Goal: Task Accomplishment & Management: Use online tool/utility

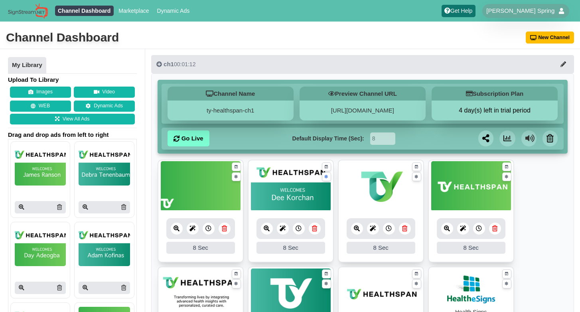
scroll to position [121, 0]
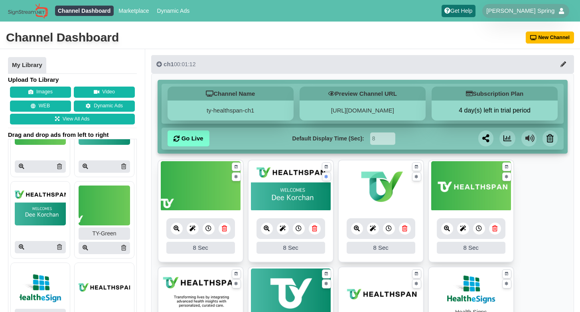
click at [328, 178] on icon at bounding box center [326, 176] width 3 height 5
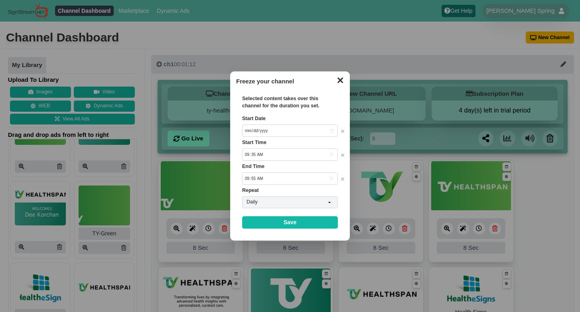
click at [341, 77] on button "✕" at bounding box center [340, 79] width 16 height 12
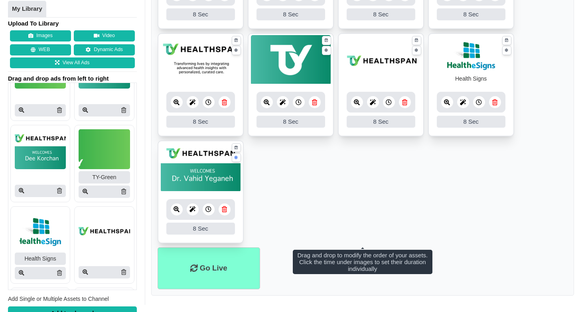
scroll to position [236, 0]
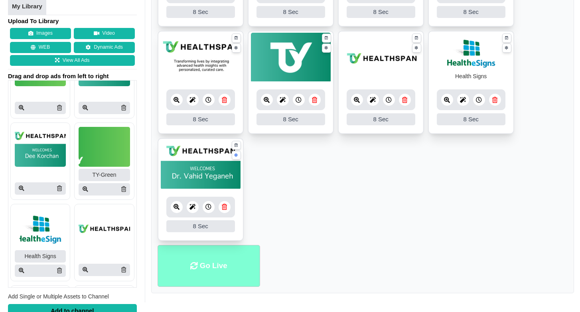
click at [223, 265] on li "Go Live" at bounding box center [209, 266] width 103 height 42
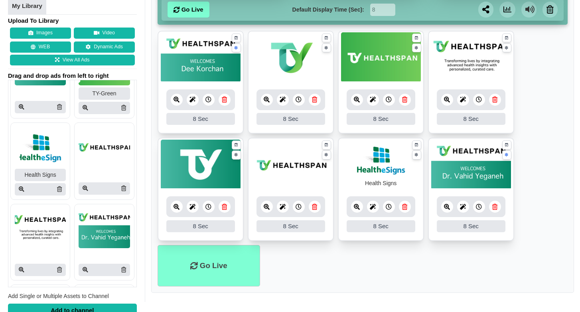
scroll to position [199, 0]
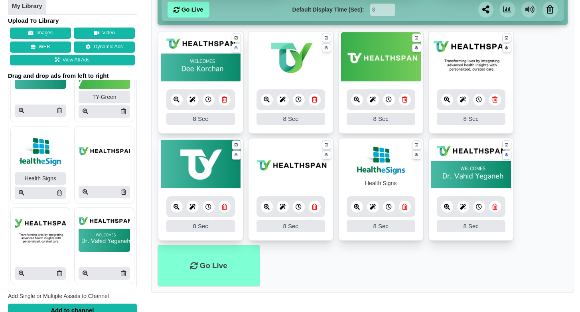
click at [43, 239] on img at bounding box center [40, 232] width 51 height 40
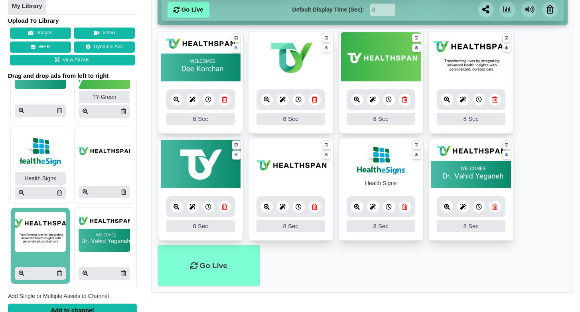
click at [47, 242] on img at bounding box center [40, 232] width 51 height 40
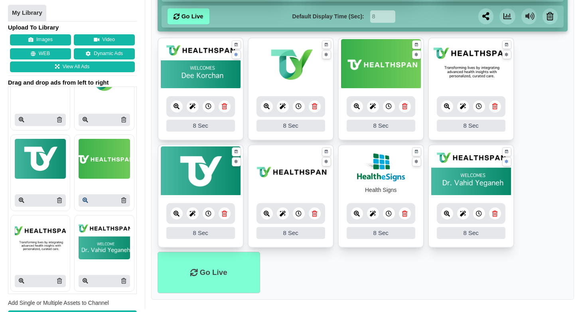
scroll to position [129, 0]
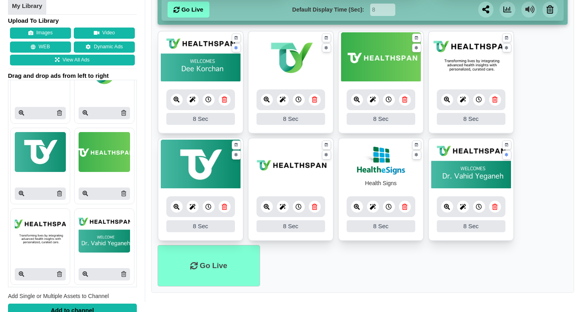
click at [108, 230] on img at bounding box center [104, 233] width 51 height 40
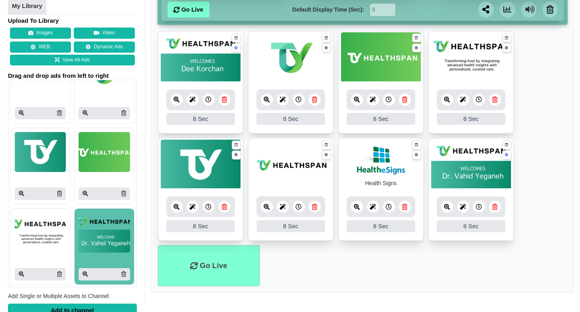
click at [108, 230] on img at bounding box center [104, 233] width 51 height 40
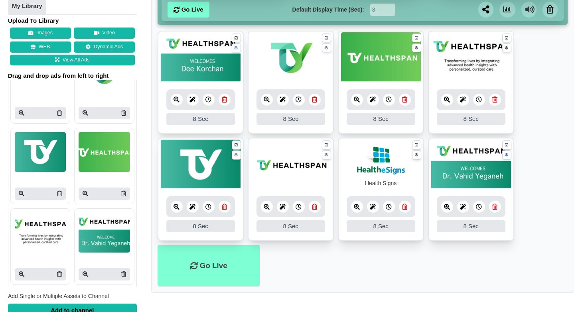
click at [108, 230] on img at bounding box center [104, 233] width 51 height 40
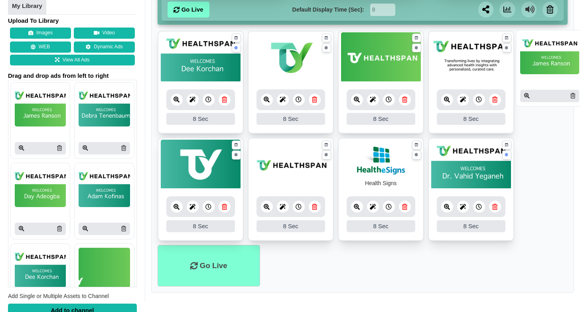
drag, startPoint x: 47, startPoint y: 97, endPoint x: 552, endPoint y: 44, distance: 508.2
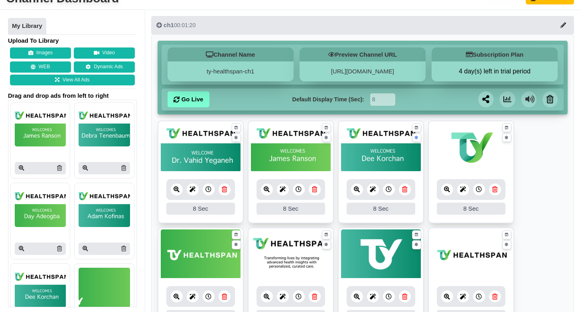
scroll to position [42, 0]
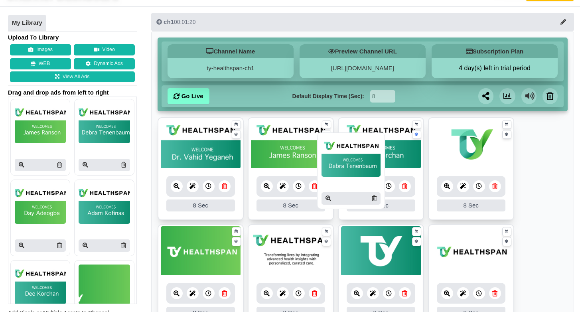
drag, startPoint x: 89, startPoint y: 141, endPoint x: 332, endPoint y: 175, distance: 245.3
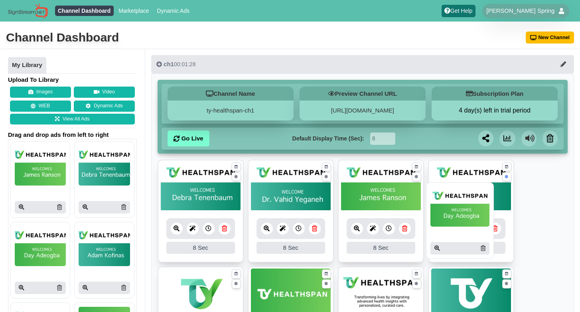
drag, startPoint x: 45, startPoint y: 245, endPoint x: 460, endPoint y: 205, distance: 417.6
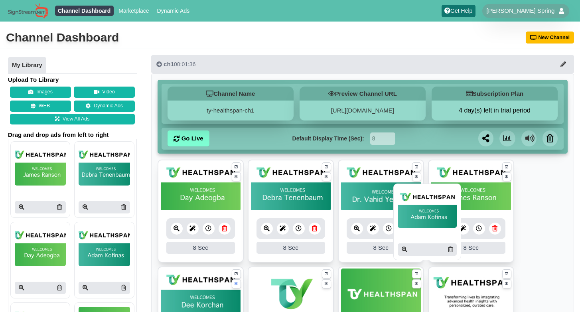
drag, startPoint x: 105, startPoint y: 249, endPoint x: 424, endPoint y: 211, distance: 321.5
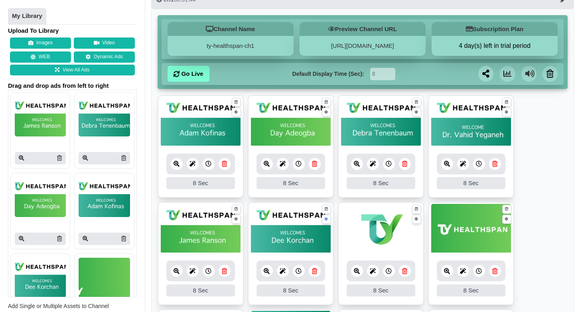
scroll to position [65, 0]
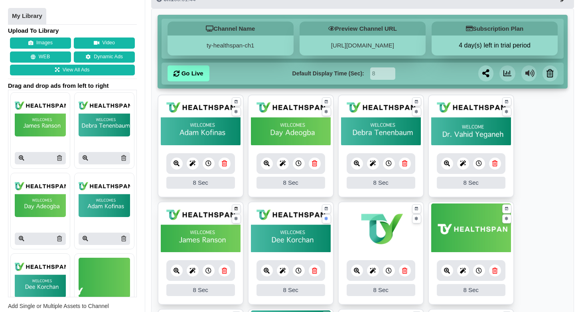
click at [238, 209] on icon at bounding box center [236, 208] width 3 height 5
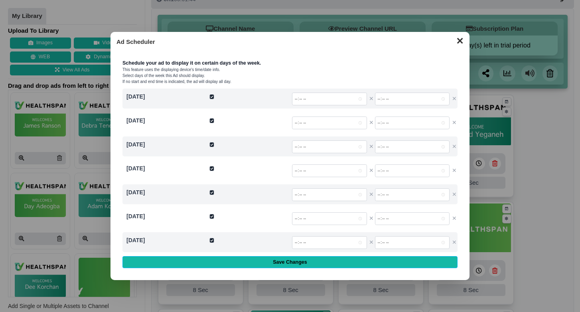
click at [213, 96] on input "checkbox" at bounding box center [211, 96] width 5 height 5
checkbox input "false"
click at [211, 142] on input "checkbox" at bounding box center [211, 144] width 5 height 5
checkbox input "false"
click at [211, 169] on input "checkbox" at bounding box center [211, 168] width 5 height 5
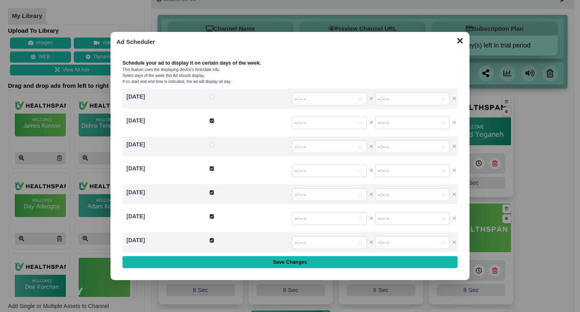
checkbox input "false"
click at [212, 191] on input "checkbox" at bounding box center [211, 192] width 5 height 5
checkbox input "false"
click at [211, 216] on input "checkbox" at bounding box center [211, 216] width 5 height 5
checkbox input "false"
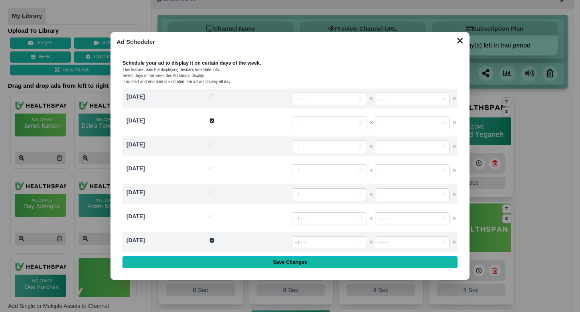
click at [212, 242] on input "checkbox" at bounding box center [211, 240] width 5 height 5
checkbox input "false"
click at [347, 125] on input "time" at bounding box center [329, 122] width 75 height 13
click at [310, 123] on input "time" at bounding box center [329, 122] width 75 height 13
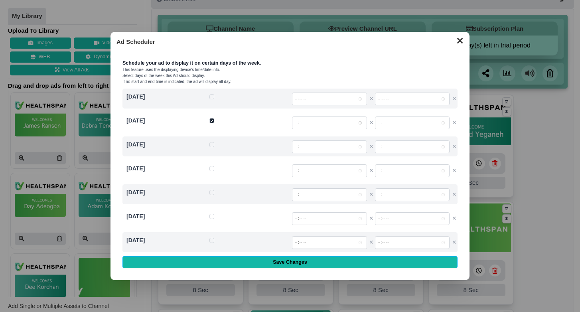
click at [308, 121] on input "time" at bounding box center [329, 122] width 75 height 13
click at [302, 122] on input "time" at bounding box center [329, 122] width 75 height 13
click at [307, 123] on input "time" at bounding box center [329, 122] width 75 height 13
type input "12:45"
click at [379, 123] on input "time" at bounding box center [412, 122] width 75 height 13
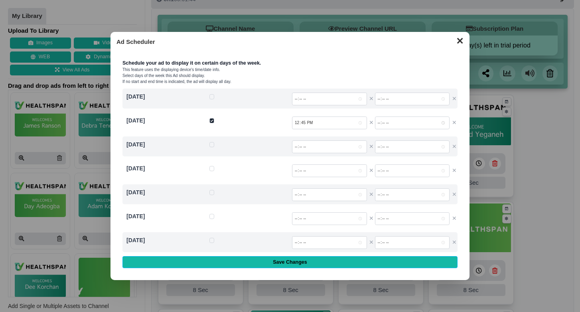
type input "13:45"
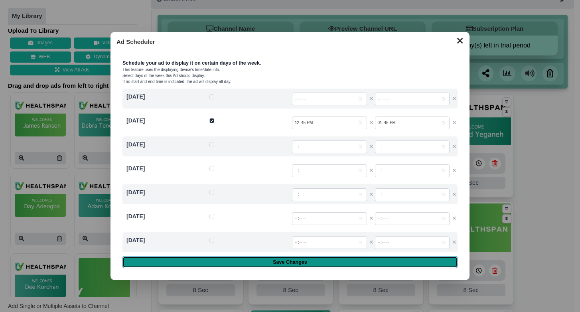
click at [298, 266] on input "Save Changes" at bounding box center [289, 262] width 335 height 12
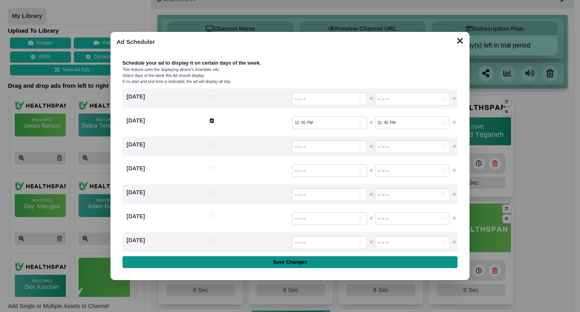
type input "Saving..."
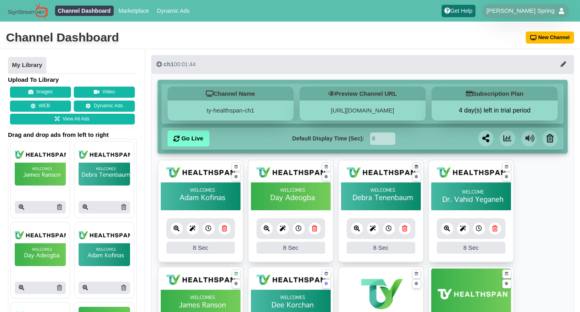
click at [418, 167] on icon at bounding box center [416, 166] width 3 height 5
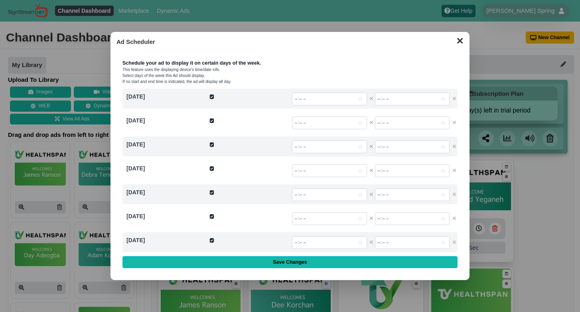
click at [211, 95] on input "checkbox" at bounding box center [211, 96] width 5 height 5
checkbox input "false"
click at [211, 148] on div at bounding box center [248, 146] width 79 height 12
click at [211, 143] on input "checkbox" at bounding box center [211, 144] width 5 height 5
checkbox input "false"
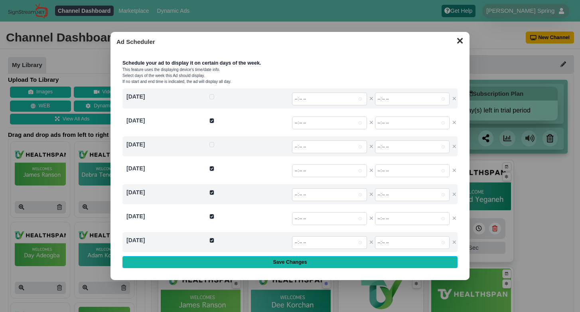
click at [213, 166] on input "checkbox" at bounding box center [211, 168] width 5 height 5
checkbox input "false"
click at [209, 192] on input "checkbox" at bounding box center [211, 192] width 5 height 5
checkbox input "false"
click at [212, 214] on input "checkbox" at bounding box center [211, 216] width 5 height 5
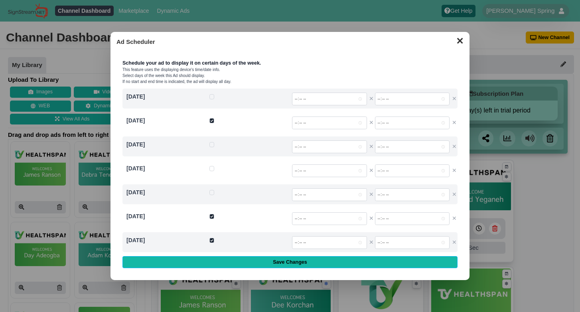
checkbox input "false"
click at [209, 239] on div "Sunday ✕ ✕" at bounding box center [289, 242] width 335 height 20
click at [212, 240] on input "checkbox" at bounding box center [211, 240] width 5 height 5
checkbox input "false"
click at [296, 123] on input "time" at bounding box center [329, 122] width 75 height 13
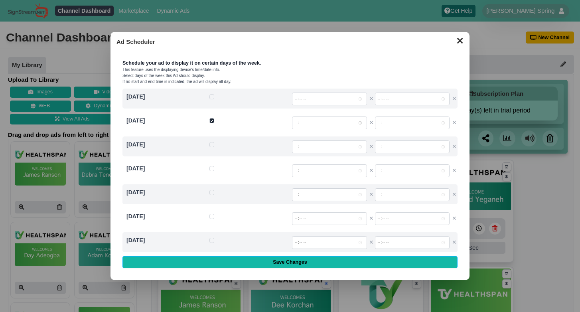
type input "13:25"
click at [377, 124] on input "time" at bounding box center [412, 122] width 75 height 13
type input "13:55"
click at [458, 42] on button "✕" at bounding box center [460, 40] width 16 height 12
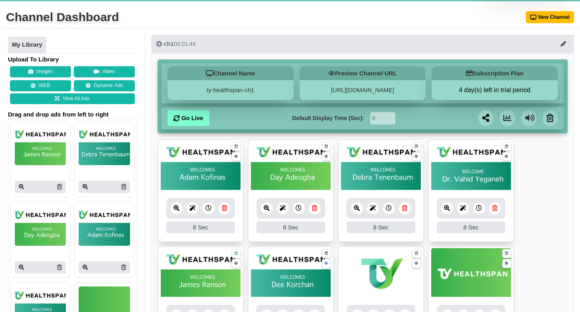
scroll to position [25, 0]
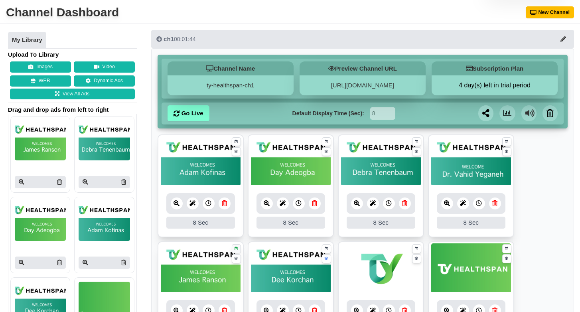
click at [235, 248] on icon at bounding box center [236, 248] width 3 height 5
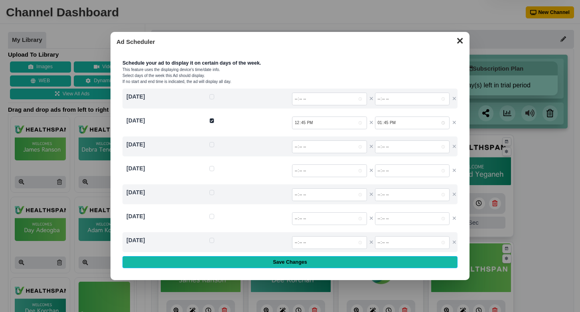
click at [387, 123] on input "13:45:00.000" at bounding box center [412, 122] width 75 height 13
type input "13:25"
click at [282, 269] on div "Schedule your ad to display it on certain days of the week. This feature uses t…" at bounding box center [289, 162] width 347 height 225
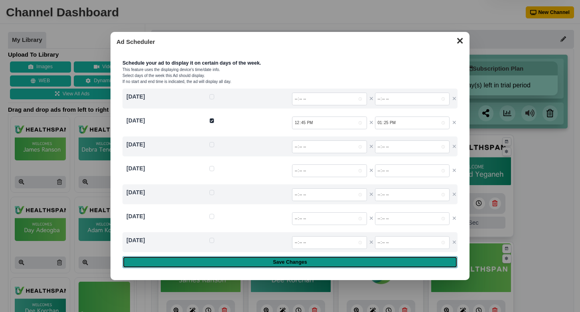
click at [293, 262] on input "Save Changes" at bounding box center [289, 262] width 335 height 12
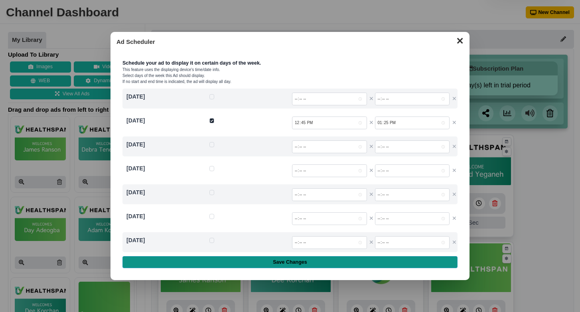
type input "Saving..."
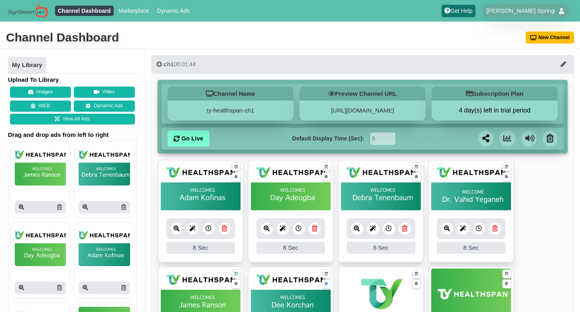
click at [235, 272] on icon at bounding box center [236, 273] width 3 height 5
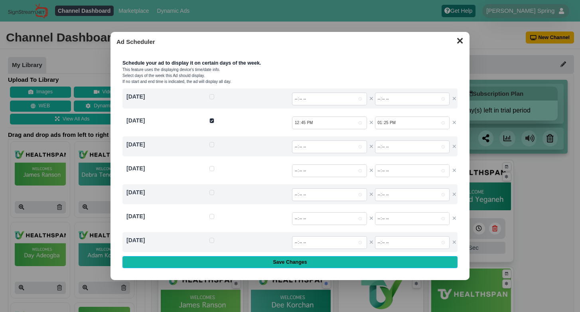
click at [459, 41] on button "✕" at bounding box center [460, 40] width 16 height 12
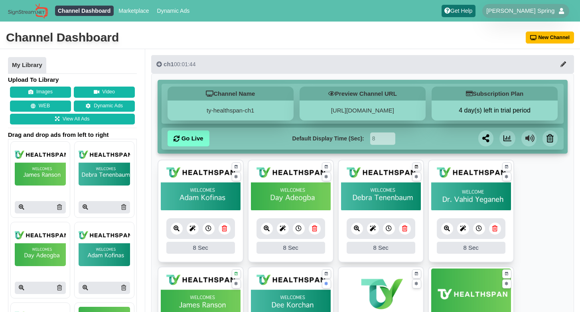
click at [417, 168] on icon at bounding box center [416, 166] width 3 height 5
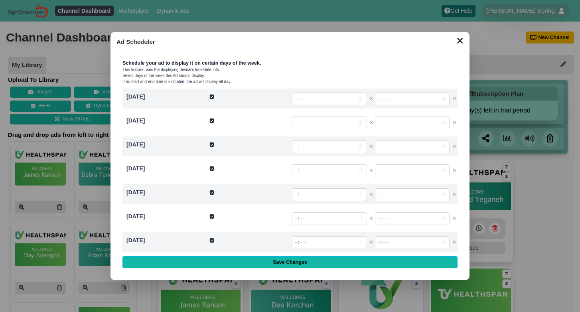
click at [212, 97] on input "checkbox" at bounding box center [211, 96] width 5 height 5
checkbox input "false"
click at [212, 143] on input "checkbox" at bounding box center [211, 144] width 5 height 5
checkbox input "false"
click at [211, 167] on input "checkbox" at bounding box center [211, 168] width 5 height 5
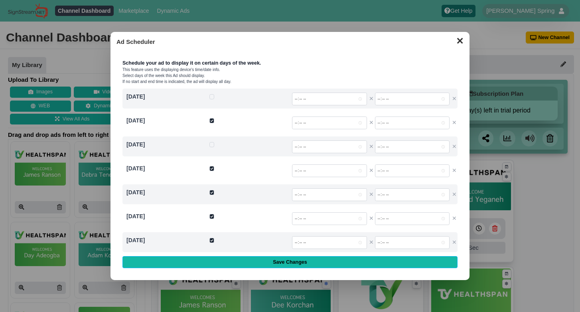
checkbox input "false"
click at [209, 192] on input "checkbox" at bounding box center [211, 192] width 5 height 5
checkbox input "false"
click at [211, 216] on input "checkbox" at bounding box center [211, 216] width 5 height 5
checkbox input "false"
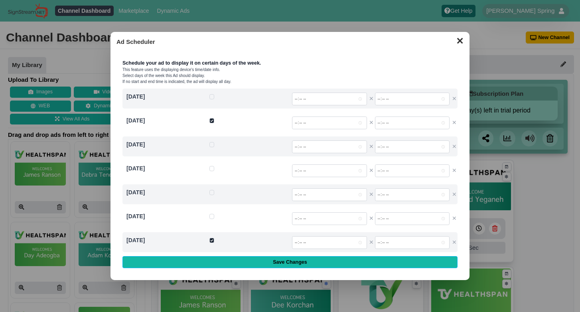
click at [212, 239] on input "checkbox" at bounding box center [211, 240] width 5 height 5
checkbox input "false"
click at [298, 123] on input "time" at bounding box center [329, 122] width 75 height 13
type input "13:26"
click at [379, 122] on input "time" at bounding box center [412, 122] width 75 height 13
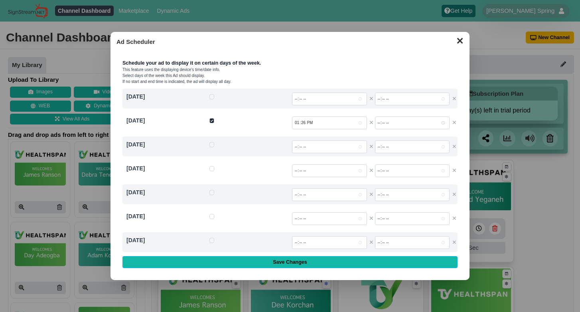
type input "14:00"
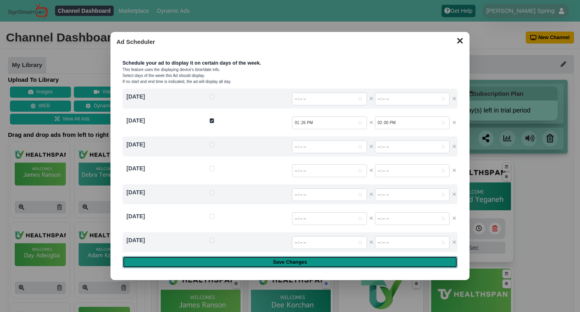
click at [316, 260] on input "Save Changes" at bounding box center [289, 262] width 335 height 12
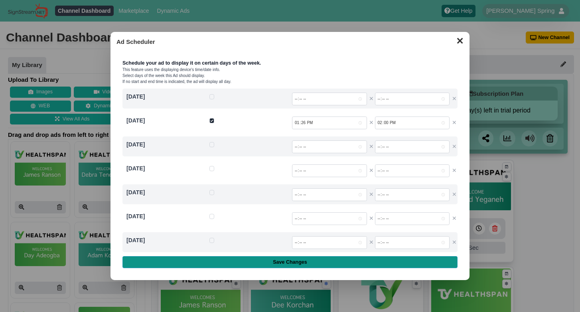
type input "Saving..."
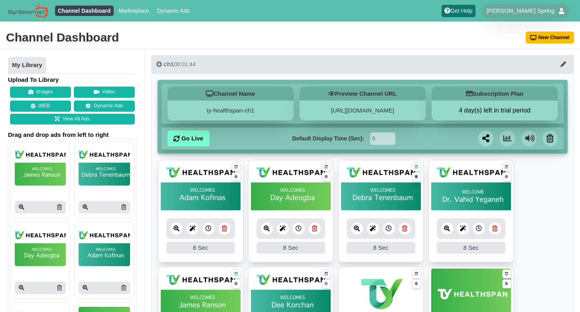
click at [416, 178] on icon at bounding box center [416, 176] width 3 height 5
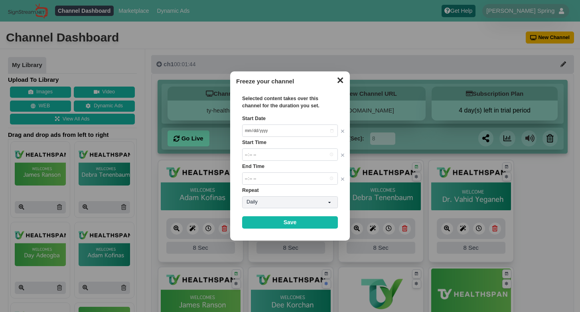
click at [342, 81] on button "✕" at bounding box center [340, 79] width 16 height 12
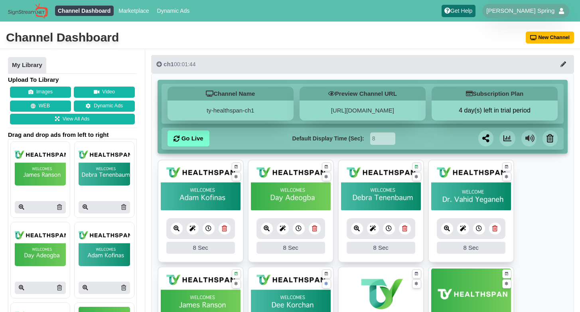
click at [415, 165] on icon at bounding box center [416, 166] width 3 height 5
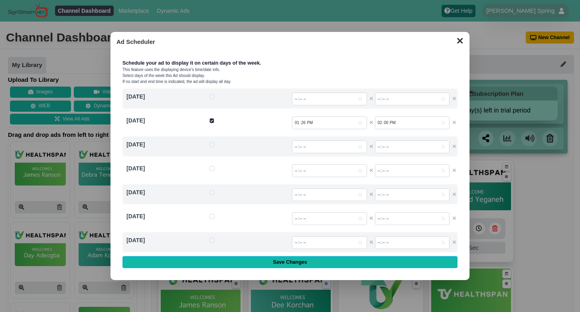
click at [463, 34] on button "✕" at bounding box center [460, 40] width 16 height 12
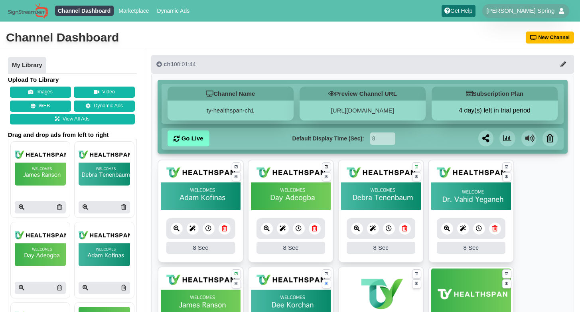
click at [327, 168] on icon at bounding box center [326, 166] width 3 height 5
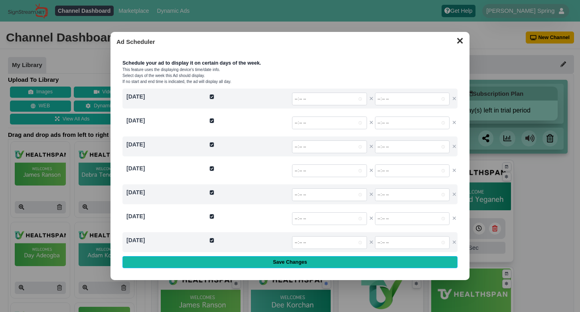
click at [210, 94] on div at bounding box center [248, 99] width 79 height 12
click at [211, 95] on input "checkbox" at bounding box center [211, 96] width 5 height 5
checkbox input "false"
click at [213, 146] on input "checkbox" at bounding box center [211, 144] width 5 height 5
checkbox input "false"
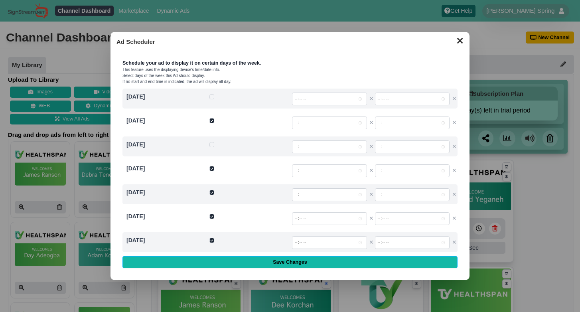
click at [211, 169] on input "checkbox" at bounding box center [211, 168] width 5 height 5
checkbox input "false"
click at [212, 192] on input "checkbox" at bounding box center [211, 192] width 5 height 5
checkbox input "false"
click at [212, 215] on input "checkbox" at bounding box center [211, 216] width 5 height 5
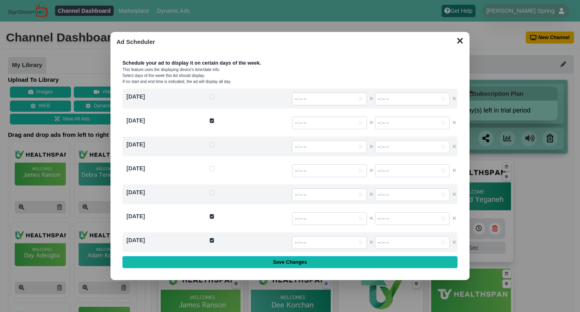
checkbox input "false"
click at [213, 238] on input "checkbox" at bounding box center [211, 240] width 5 height 5
checkbox input "false"
click at [297, 122] on input "time" at bounding box center [329, 122] width 75 height 13
type input "14:01"
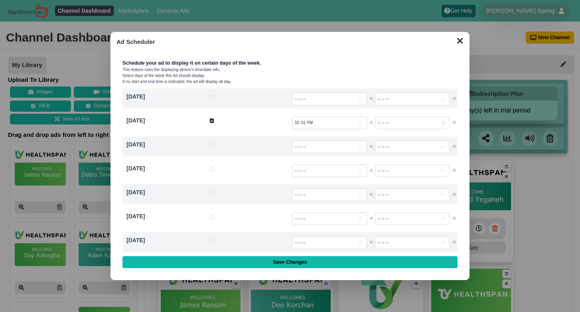
click at [379, 124] on input "time" at bounding box center [412, 122] width 75 height 13
type input "14:59"
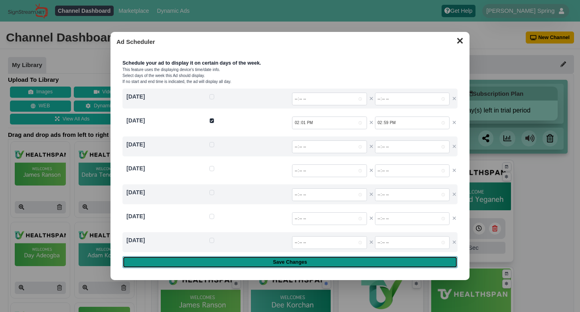
click at [299, 259] on input "Save Changes" at bounding box center [289, 262] width 335 height 12
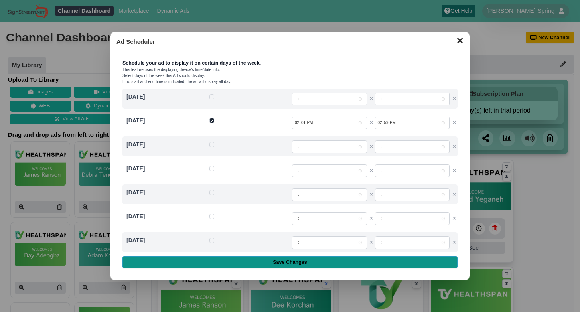
type input "Saving..."
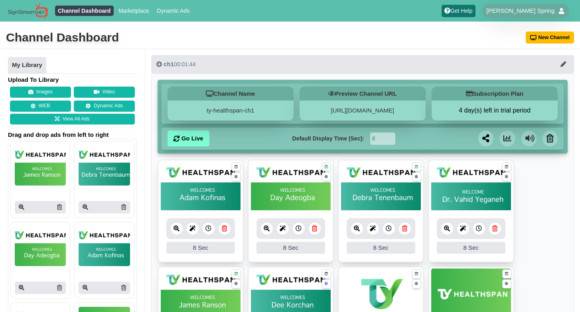
click at [327, 168] on icon at bounding box center [326, 166] width 3 height 5
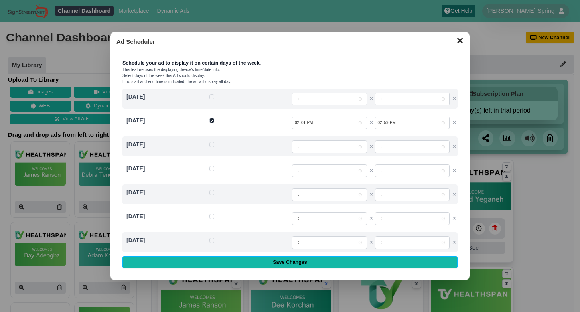
click at [460, 41] on button "✕" at bounding box center [460, 40] width 16 height 12
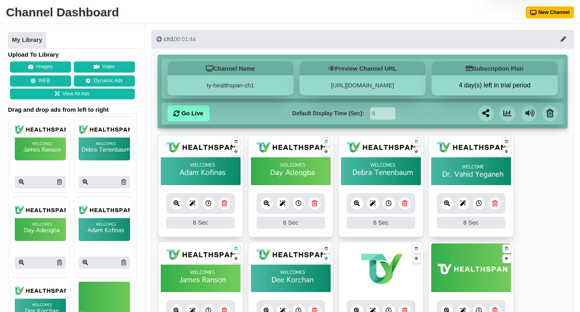
scroll to position [33, 0]
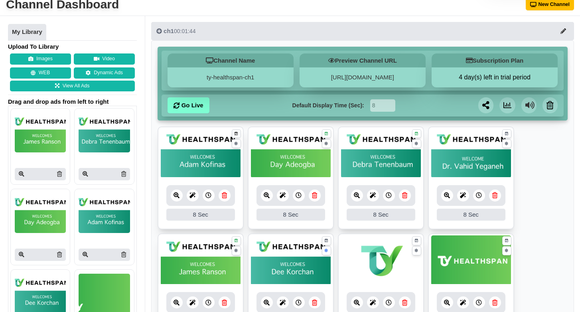
click at [237, 134] on icon at bounding box center [236, 133] width 3 height 5
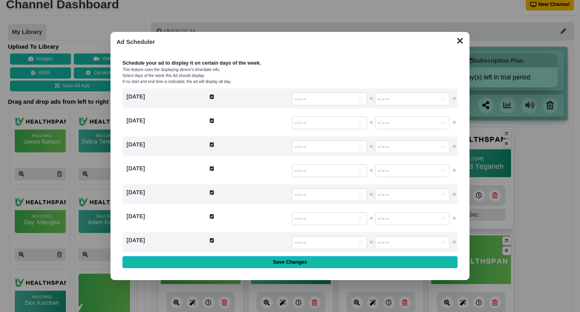
click at [213, 96] on input "checkbox" at bounding box center [211, 96] width 5 height 5
checkbox input "false"
click at [212, 142] on div at bounding box center [248, 146] width 79 height 12
click at [211, 144] on input "checkbox" at bounding box center [211, 144] width 5 height 5
checkbox input "false"
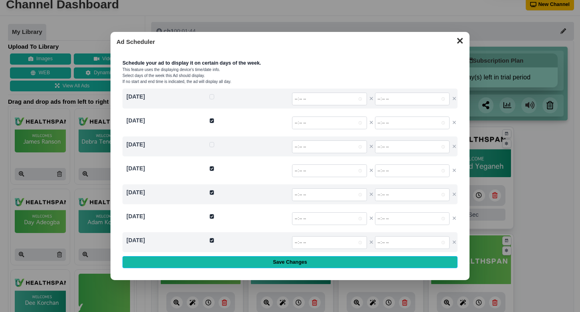
click at [211, 168] on input "checkbox" at bounding box center [211, 168] width 5 height 5
checkbox input "false"
click at [211, 191] on input "checkbox" at bounding box center [211, 192] width 5 height 5
checkbox input "false"
click at [212, 214] on input "checkbox" at bounding box center [211, 216] width 5 height 5
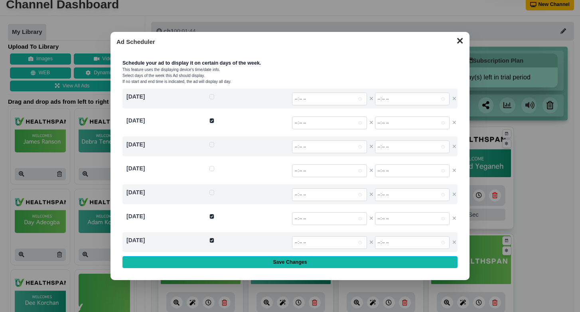
checkbox input "false"
click at [210, 239] on input "checkbox" at bounding box center [211, 240] width 5 height 5
checkbox input "false"
click at [294, 123] on input "time" at bounding box center [329, 122] width 75 height 13
type input "15:00"
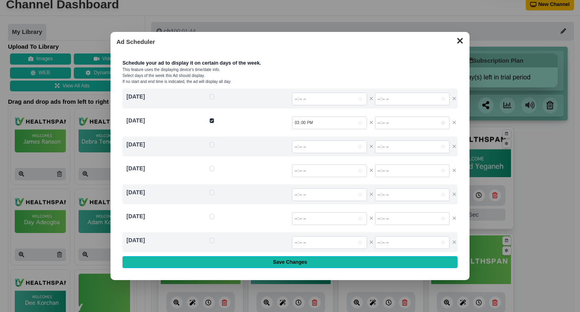
click at [379, 125] on input "time" at bounding box center [412, 122] width 75 height 13
type input "16:00"
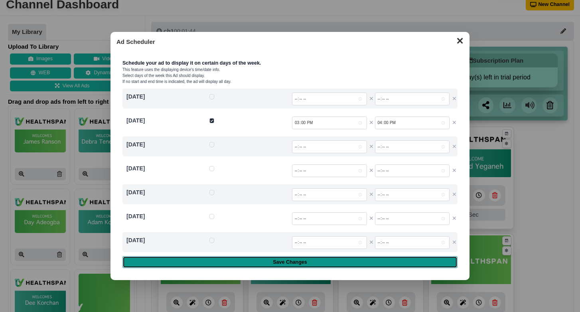
click at [297, 263] on input "Save Changes" at bounding box center [289, 262] width 335 height 12
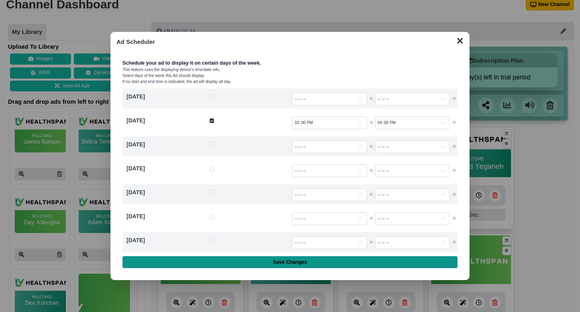
type input "Saving..."
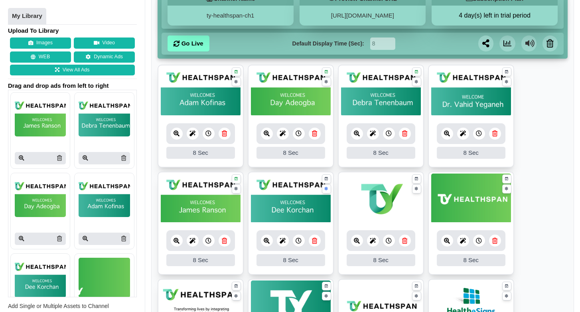
scroll to position [93, 0]
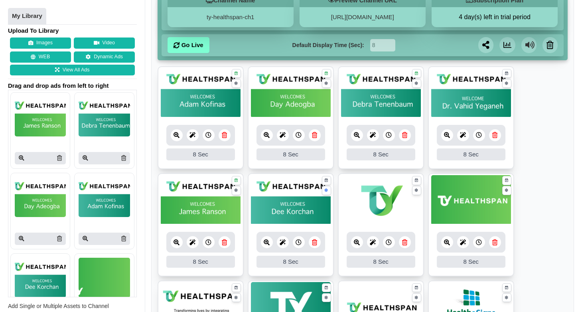
click at [462, 106] on img at bounding box center [471, 93] width 80 height 50
click at [506, 75] on icon at bounding box center [506, 73] width 3 height 5
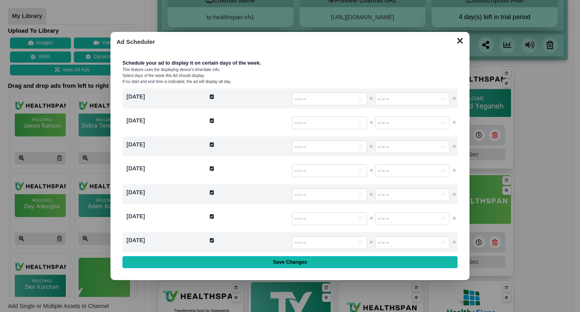
click at [213, 94] on div at bounding box center [248, 99] width 79 height 12
click at [213, 97] on input "checkbox" at bounding box center [211, 96] width 5 height 5
checkbox input "false"
click at [210, 146] on input "checkbox" at bounding box center [211, 144] width 5 height 5
checkbox input "false"
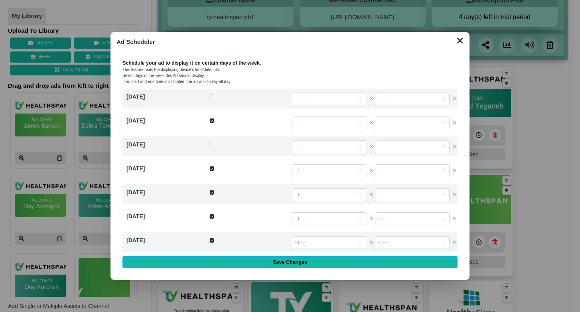
click at [213, 168] on input "checkbox" at bounding box center [211, 168] width 5 height 5
checkbox input "false"
click at [213, 191] on input "checkbox" at bounding box center [211, 192] width 5 height 5
checkbox input "false"
click at [212, 217] on input "checkbox" at bounding box center [211, 216] width 5 height 5
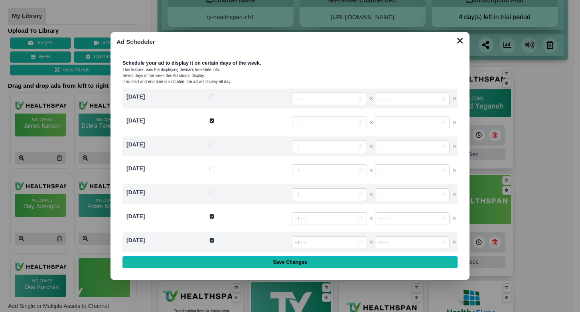
checkbox input "false"
click at [211, 238] on input "checkbox" at bounding box center [211, 240] width 5 height 5
checkbox input "false"
click at [295, 123] on input "time" at bounding box center [329, 122] width 75 height 13
type input "16:01"
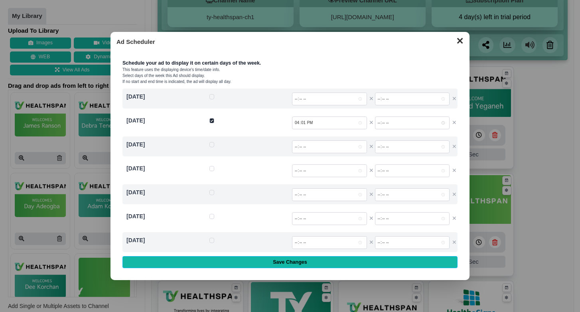
click at [377, 122] on input "time" at bounding box center [412, 122] width 75 height 13
type input "18:30"
click at [378, 123] on input "time" at bounding box center [412, 122] width 75 height 13
click at [393, 122] on input "time" at bounding box center [412, 122] width 75 height 13
type input "17:30"
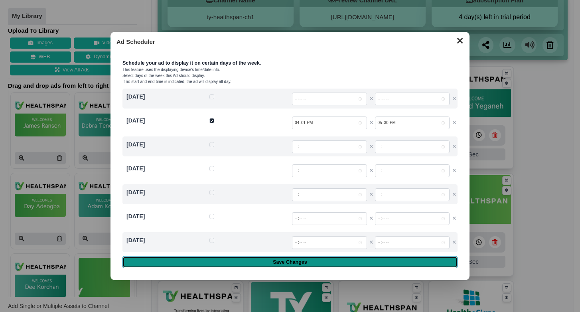
click at [305, 264] on input "Save Changes" at bounding box center [289, 262] width 335 height 12
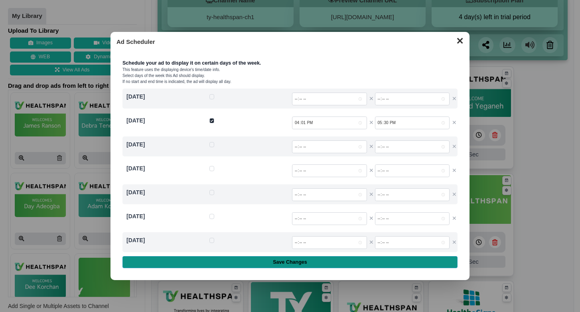
type input "Saving..."
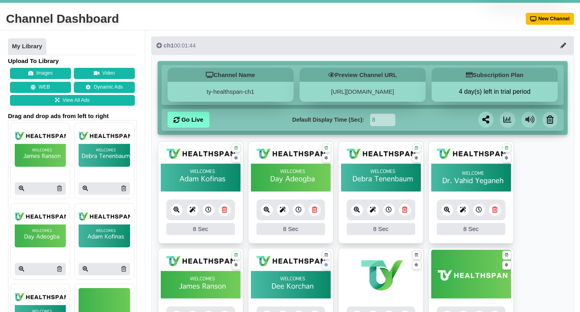
scroll to position [24, 0]
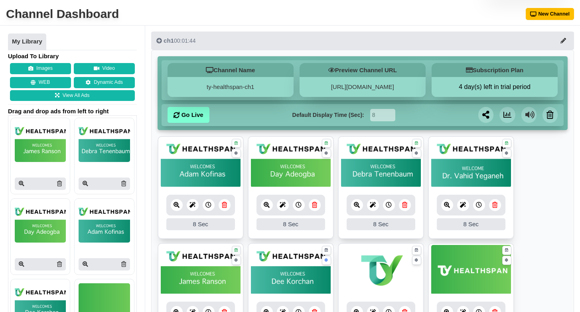
click at [235, 249] on icon at bounding box center [236, 250] width 3 height 5
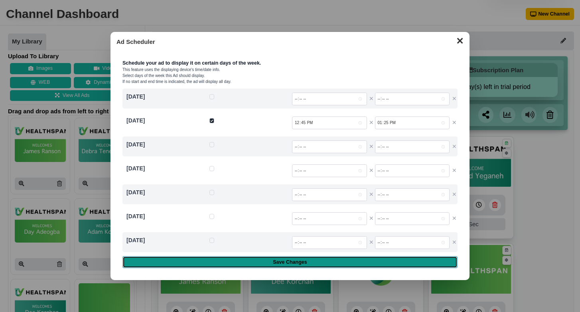
click at [267, 261] on input "Save Changes" at bounding box center [289, 262] width 335 height 12
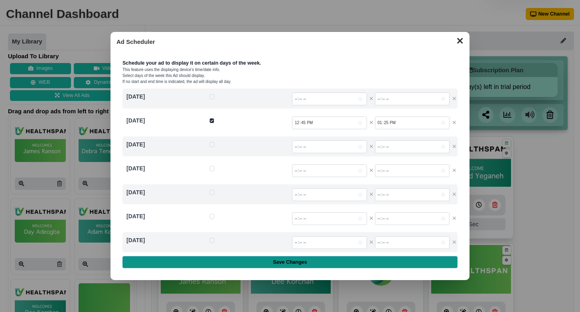
type input "Saving..."
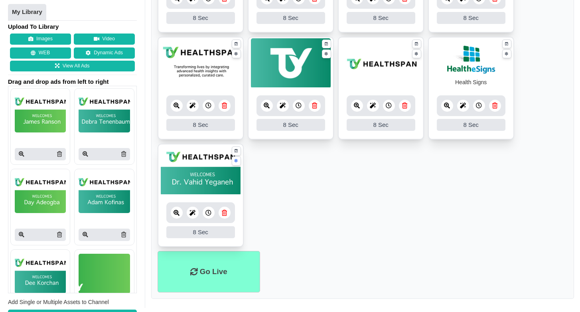
scroll to position [343, 0]
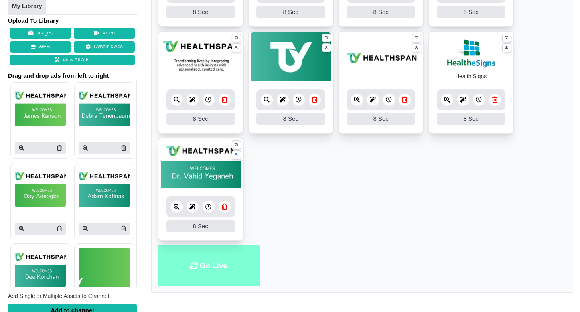
click at [221, 266] on li "Go Live" at bounding box center [209, 266] width 103 height 42
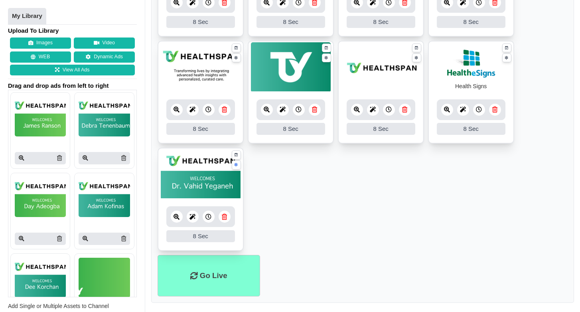
scroll to position [343, 0]
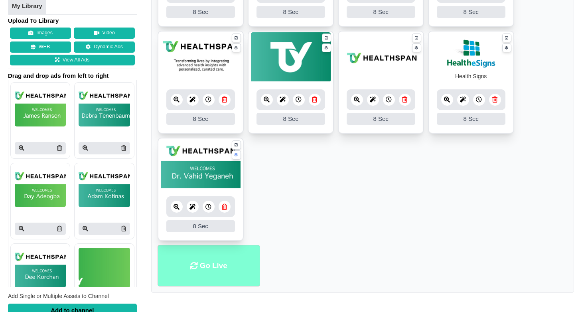
click at [221, 266] on li "Go Live" at bounding box center [209, 266] width 103 height 42
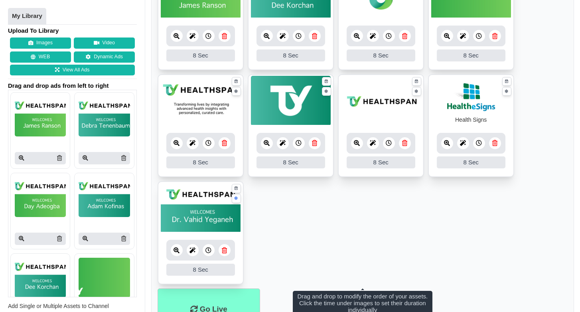
scroll to position [343, 0]
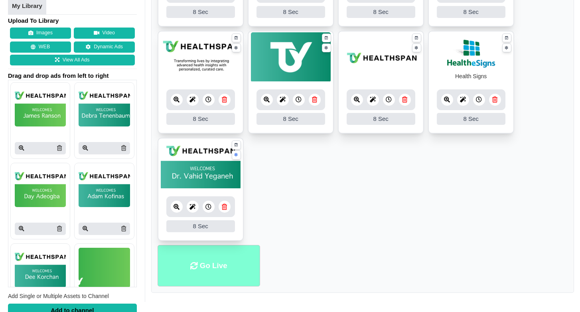
click at [204, 271] on li "Go Live" at bounding box center [209, 266] width 103 height 42
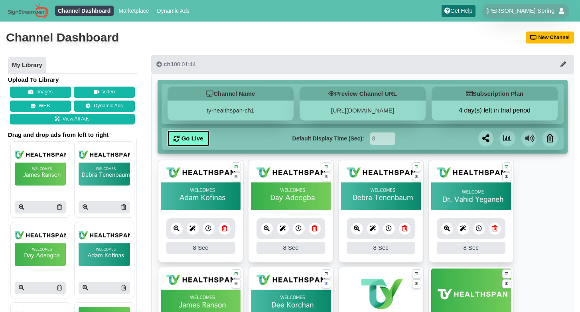
click at [193, 138] on link "Go Live" at bounding box center [189, 138] width 42 height 16
click at [197, 274] on img at bounding box center [201, 294] width 80 height 50
click at [237, 274] on icon at bounding box center [236, 273] width 3 height 5
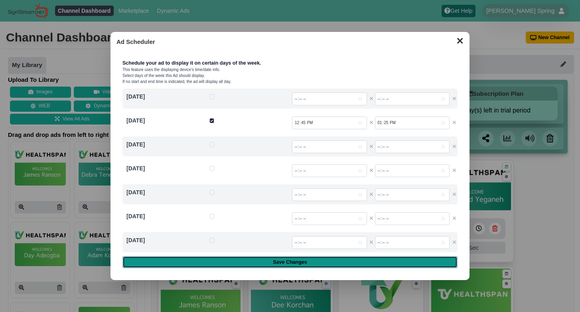
click at [288, 261] on input "Save Changes" at bounding box center [289, 262] width 335 height 12
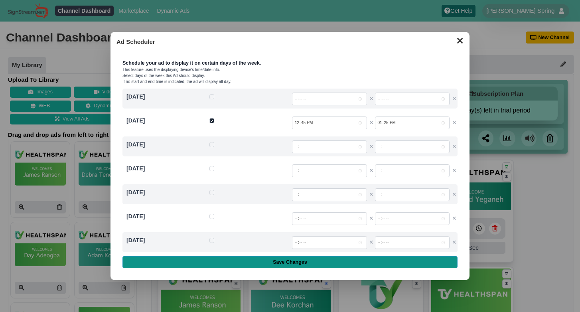
type input "Saving..."
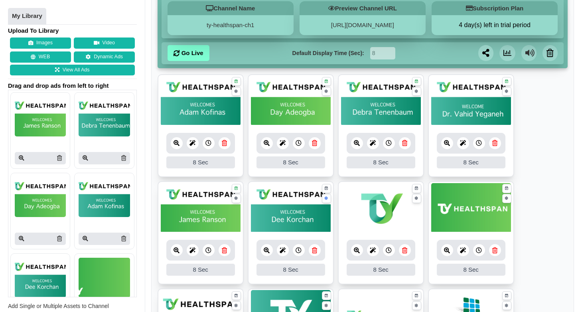
scroll to position [96, 0]
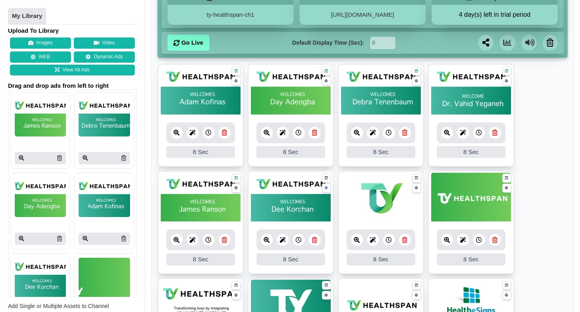
click at [193, 239] on icon at bounding box center [193, 240] width 6 height 6
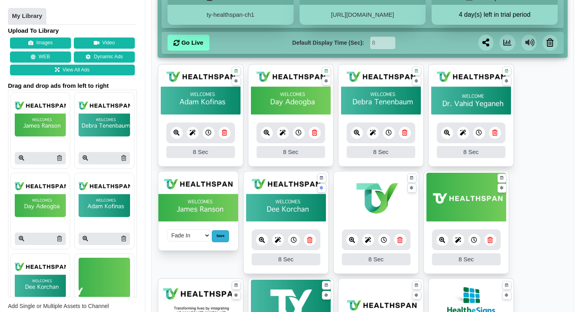
click at [221, 235] on div "Save" at bounding box center [220, 236] width 17 height 12
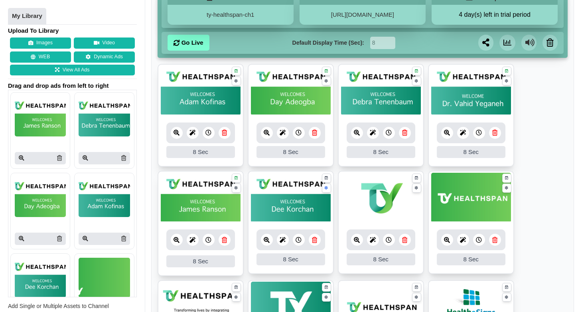
click at [209, 244] on div at bounding box center [209, 240] width 12 height 12
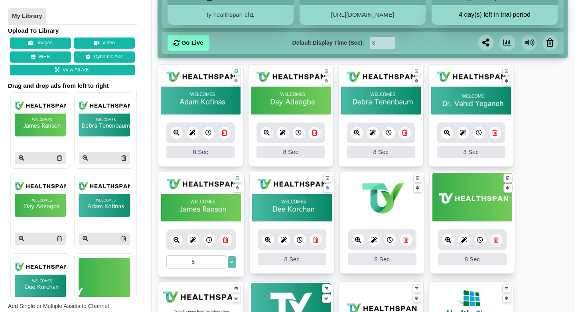
click at [209, 244] on div at bounding box center [209, 240] width 12 height 12
click at [206, 203] on img at bounding box center [201, 198] width 80 height 50
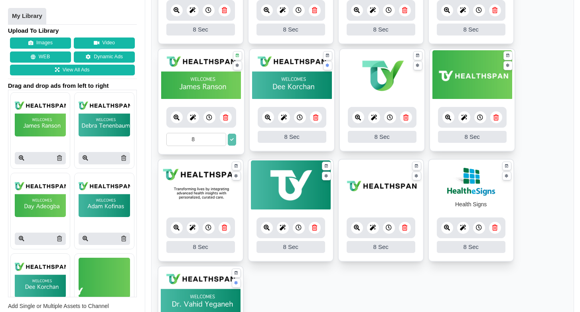
scroll to position [223, 0]
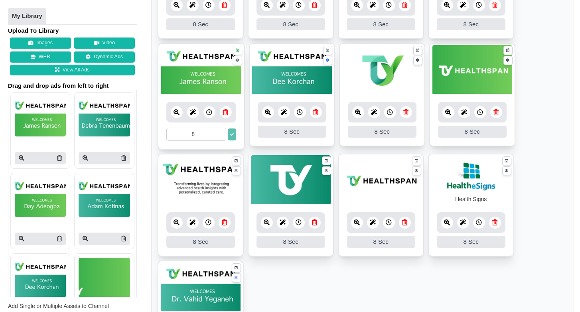
click at [561, 135] on ul "8 8 Sec Fade In Scale In Swirl In Slide In Slide Elliptic Roll In Swing In Save…" at bounding box center [363, 152] width 410 height 432
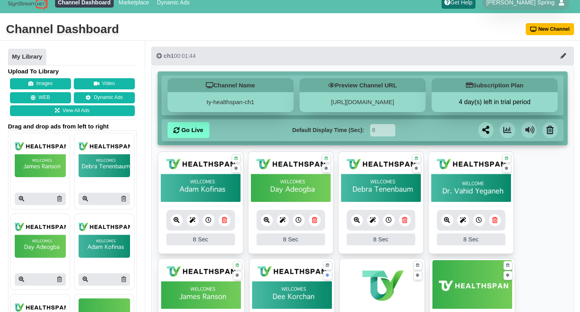
scroll to position [0, 0]
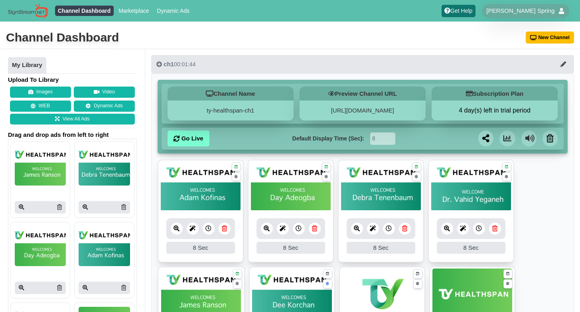
click at [565, 66] on icon at bounding box center [564, 64] width 6 height 6
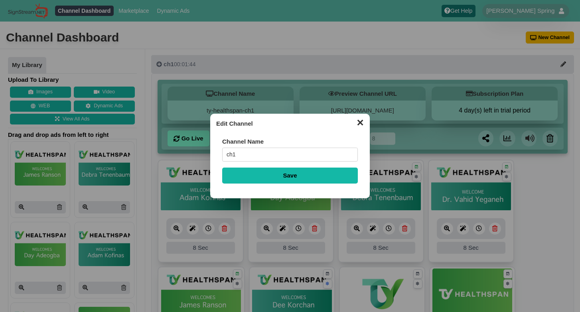
click at [361, 125] on button "✕" at bounding box center [360, 122] width 16 height 12
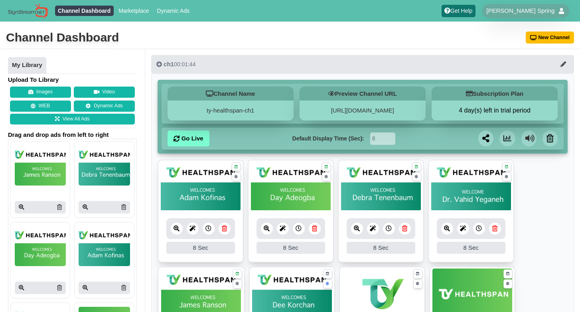
click at [421, 35] on div "Channel Dashboard New Channel" at bounding box center [290, 38] width 580 height 22
click at [112, 90] on button "Video" at bounding box center [104, 92] width 61 height 11
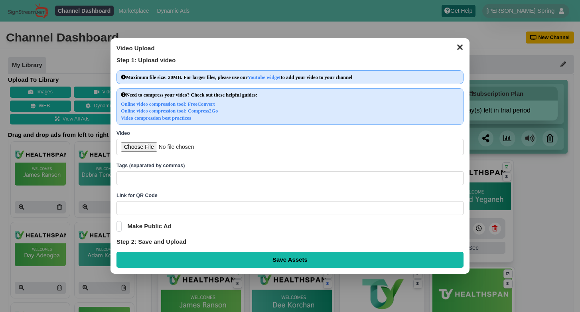
click at [457, 46] on button "✕" at bounding box center [460, 46] width 16 height 12
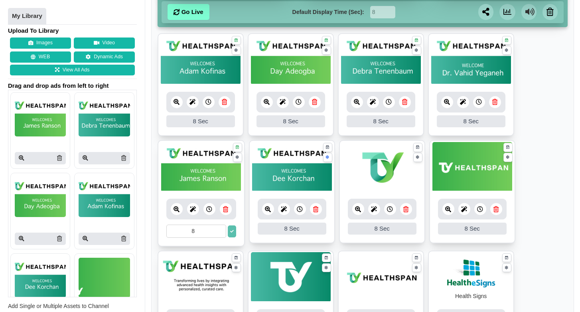
scroll to position [128, 0]
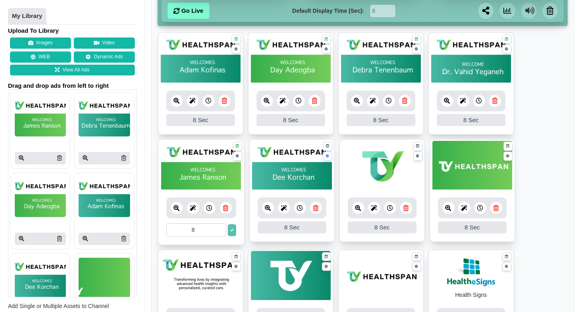
click at [229, 230] on button at bounding box center [232, 230] width 8 height 12
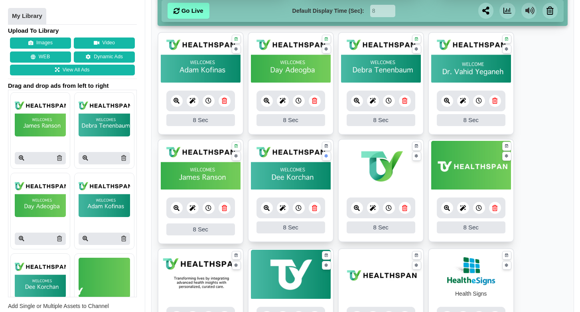
click at [193, 208] on icon at bounding box center [193, 208] width 6 height 6
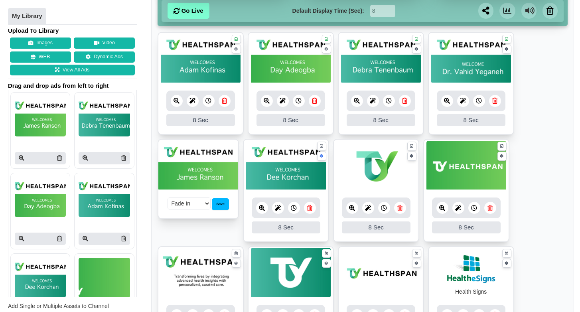
click at [195, 208] on select "Fade In Scale In Swirl In Slide In Slide Elliptic Roll In Swing In" at bounding box center [189, 203] width 43 height 12
click at [217, 206] on div "Save" at bounding box center [220, 204] width 17 height 12
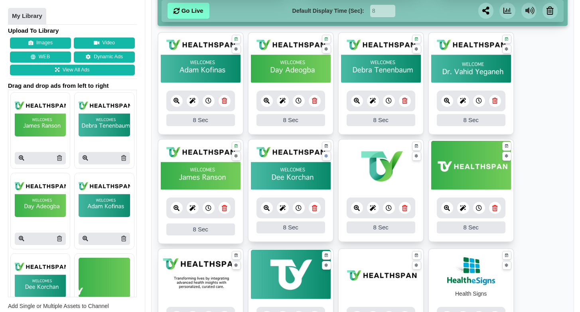
click at [176, 209] on icon at bounding box center [177, 208] width 6 height 6
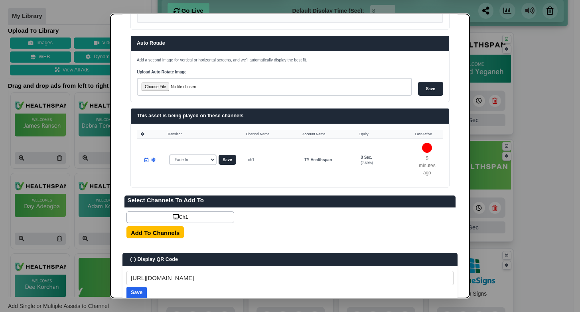
scroll to position [192, 0]
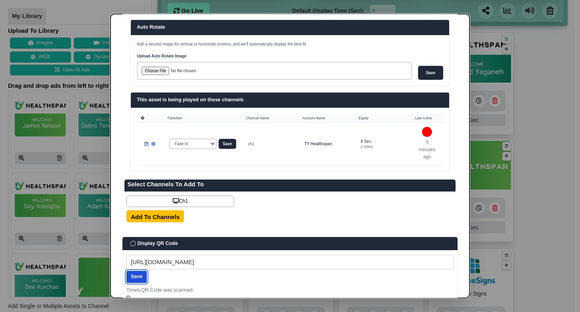
click at [143, 277] on input "Save" at bounding box center [136, 277] width 20 height 12
type input "Saving..."
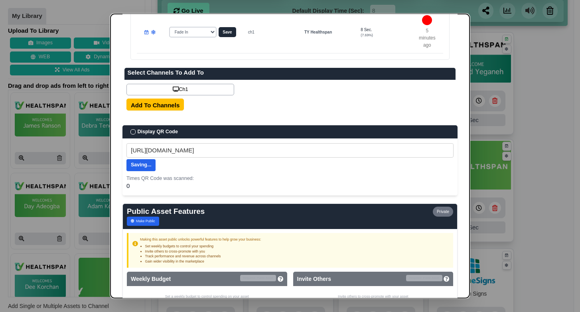
scroll to position [326, 0]
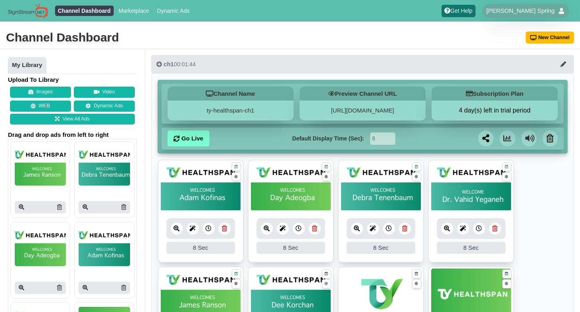
click at [566, 65] on icon at bounding box center [564, 64] width 6 height 6
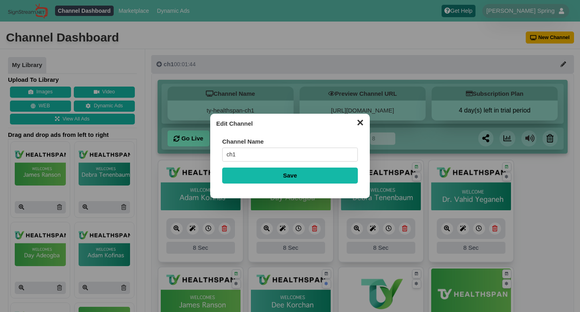
click at [359, 122] on button "✕" at bounding box center [360, 122] width 16 height 12
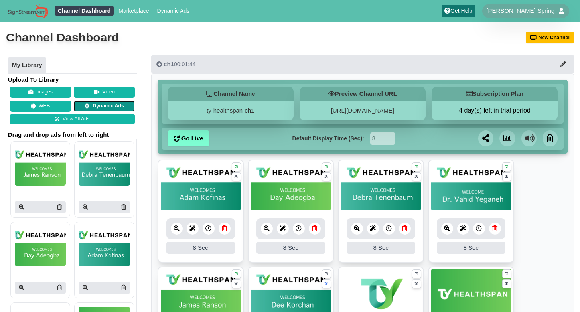
click at [109, 109] on link "Dynamic Ads" at bounding box center [104, 106] width 61 height 11
click at [197, 138] on link "Go Live" at bounding box center [189, 138] width 42 height 16
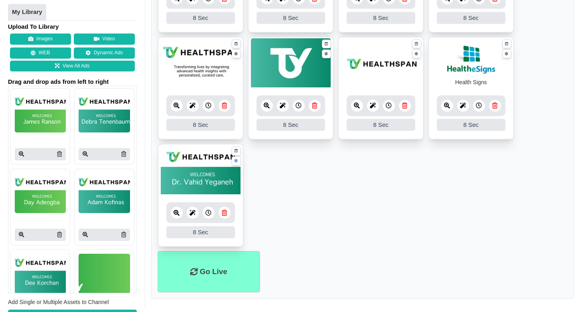
scroll to position [343, 0]
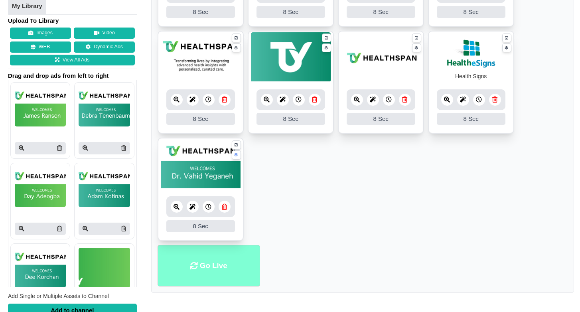
click at [210, 268] on li "Go Live" at bounding box center [209, 266] width 103 height 42
